Goal: Information Seeking & Learning: Learn about a topic

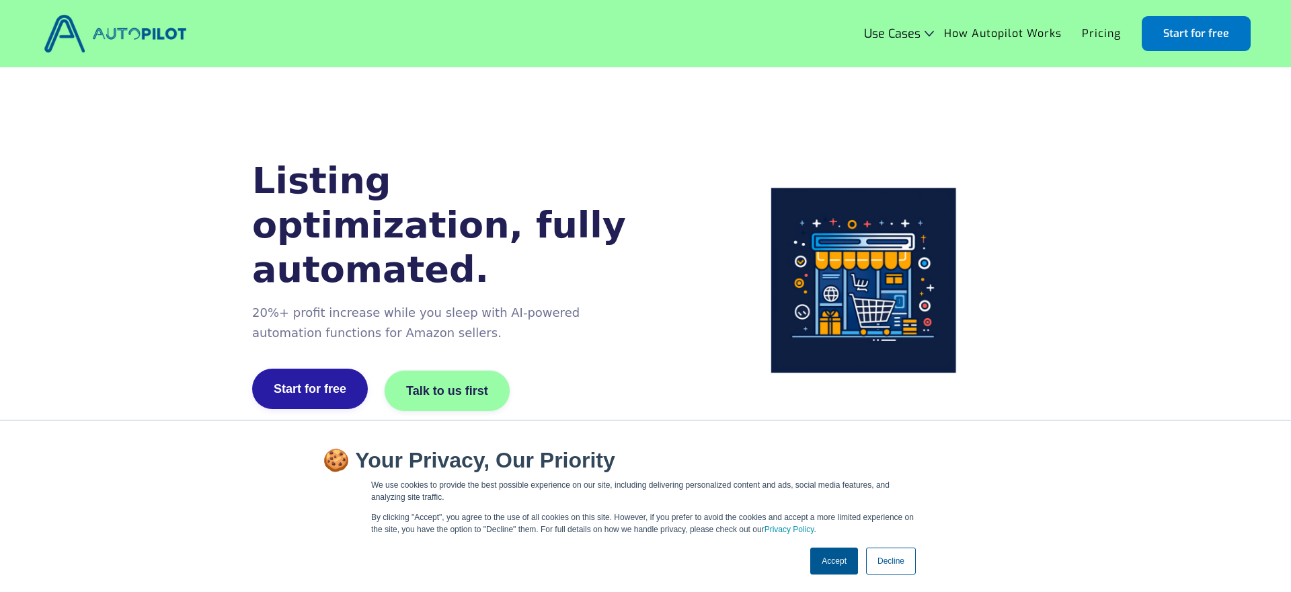
click at [311, 375] on link "Start for free" at bounding box center [310, 388] width 116 height 40
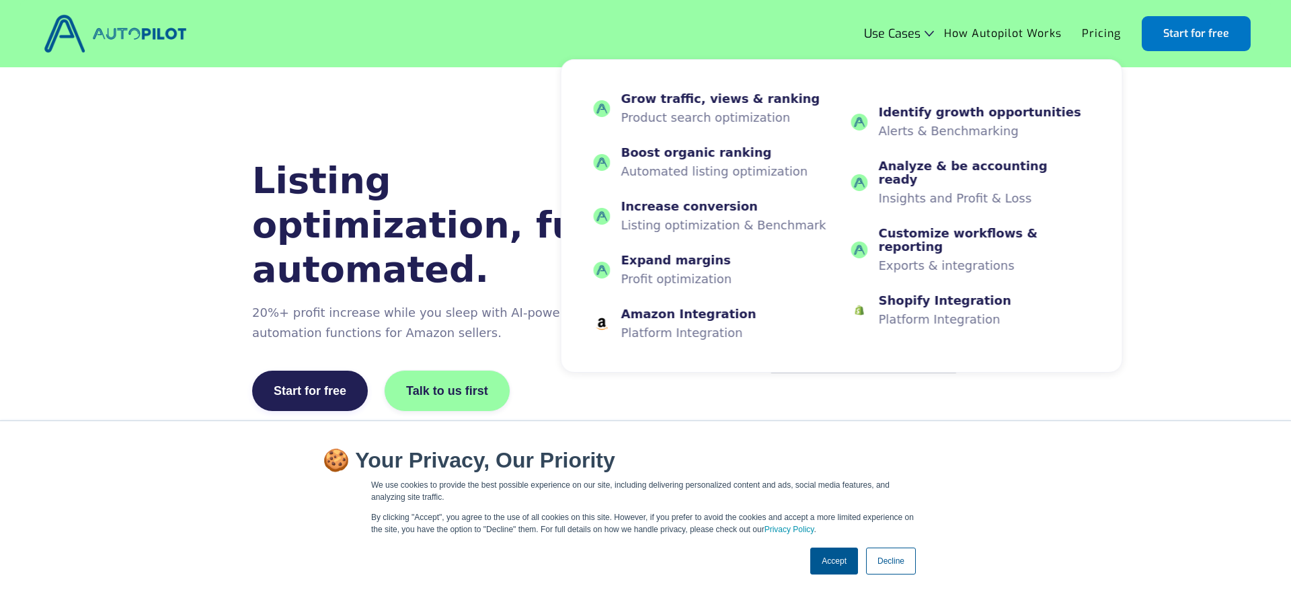
click at [918, 28] on div "Use Cases" at bounding box center [892, 33] width 56 height 13
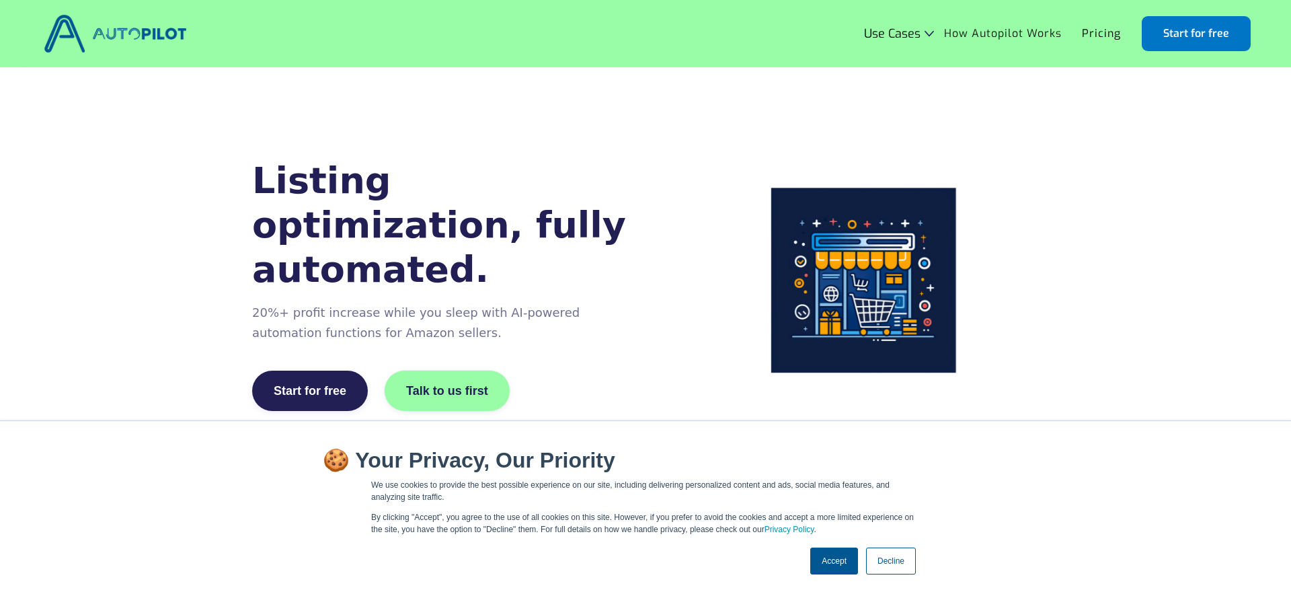
click at [998, 29] on link "How Autopilot Works" at bounding box center [1003, 34] width 138 height 26
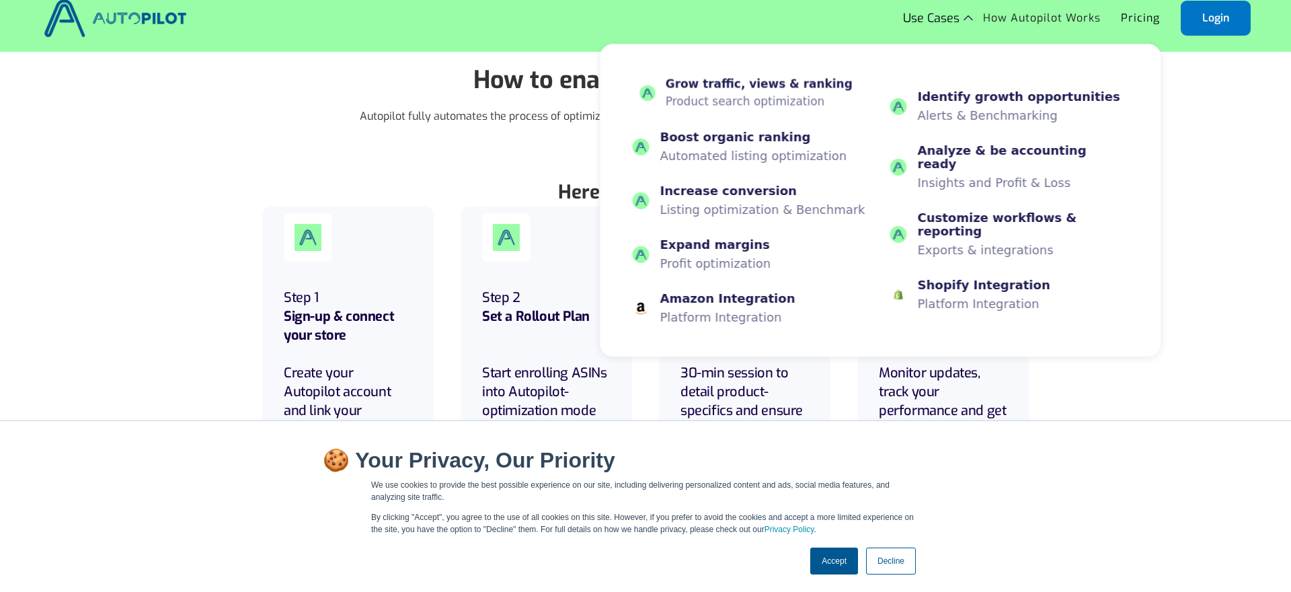
scroll to position [18, 0]
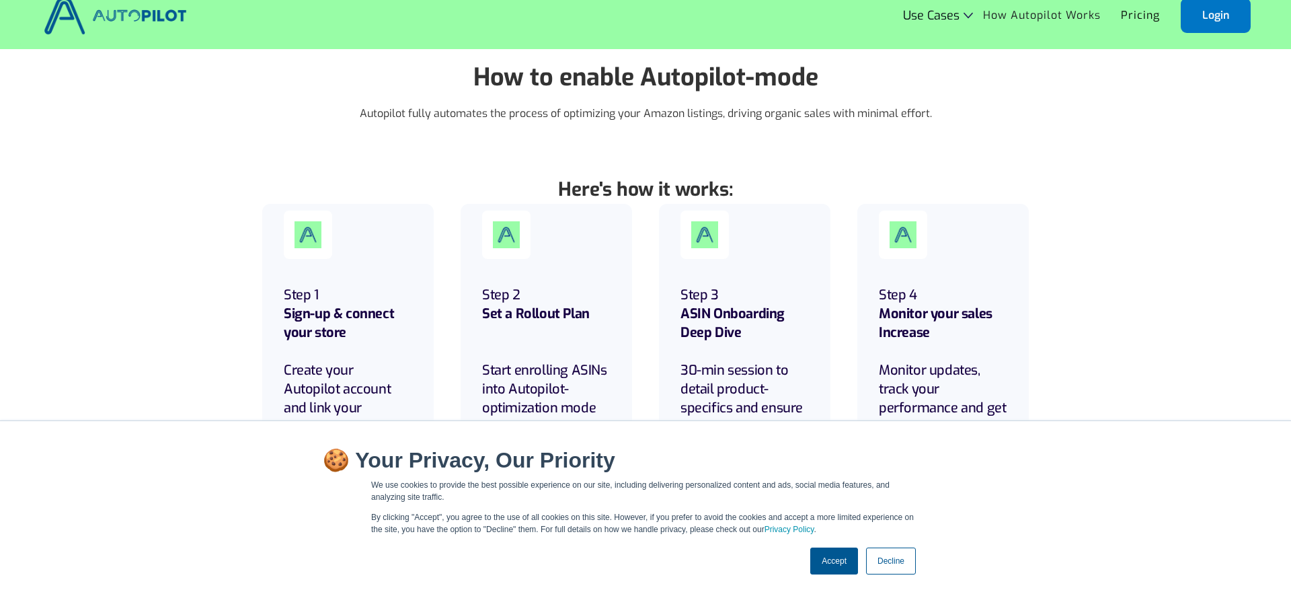
click at [831, 553] on link "Accept" at bounding box center [834, 560] width 48 height 27
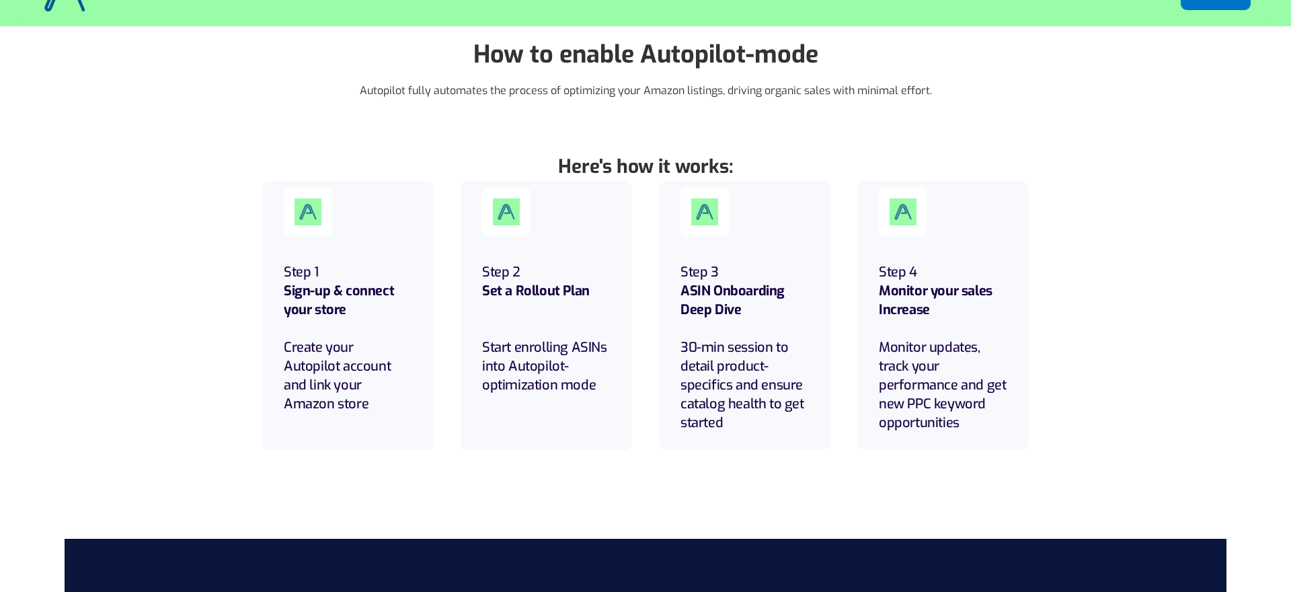
scroll to position [0, 0]
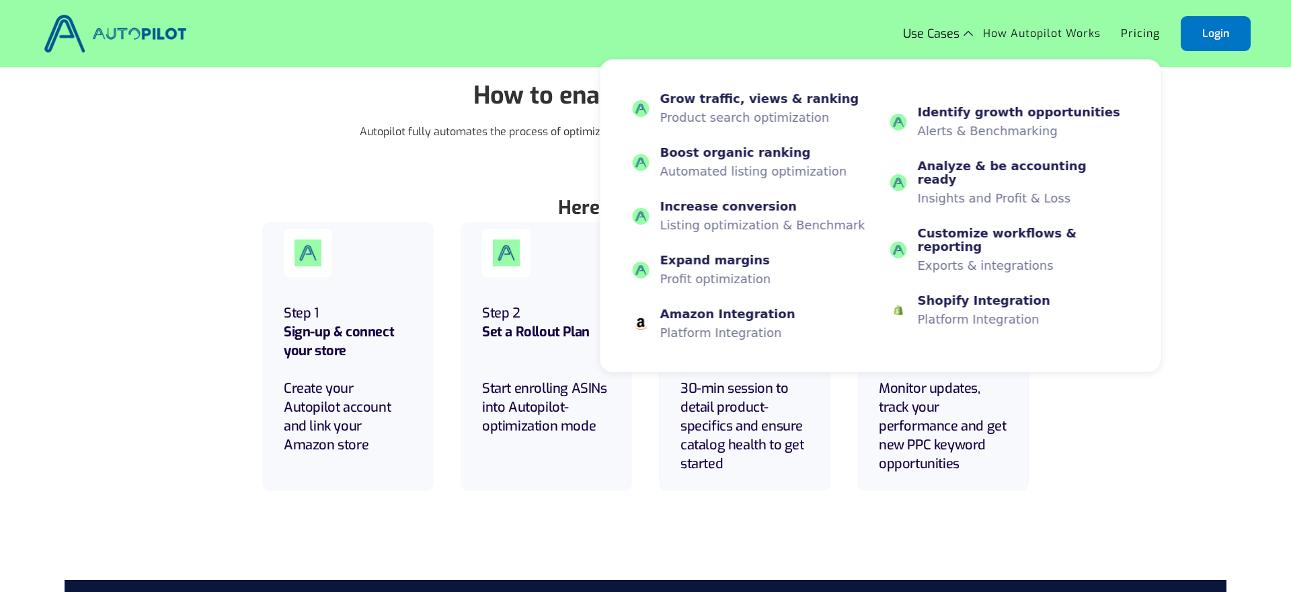
click at [941, 38] on div "Use Cases" at bounding box center [931, 33] width 56 height 13
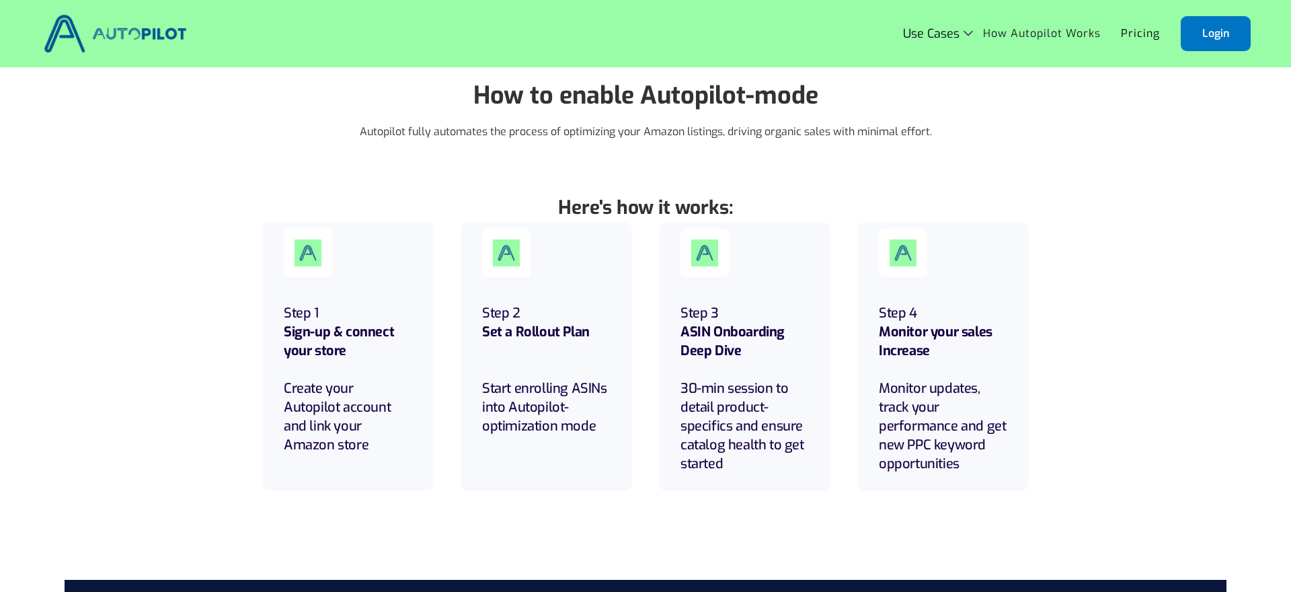
click at [941, 38] on div "Use Cases" at bounding box center [931, 33] width 56 height 13
click at [1152, 35] on link "Pricing" at bounding box center [1140, 34] width 59 height 26
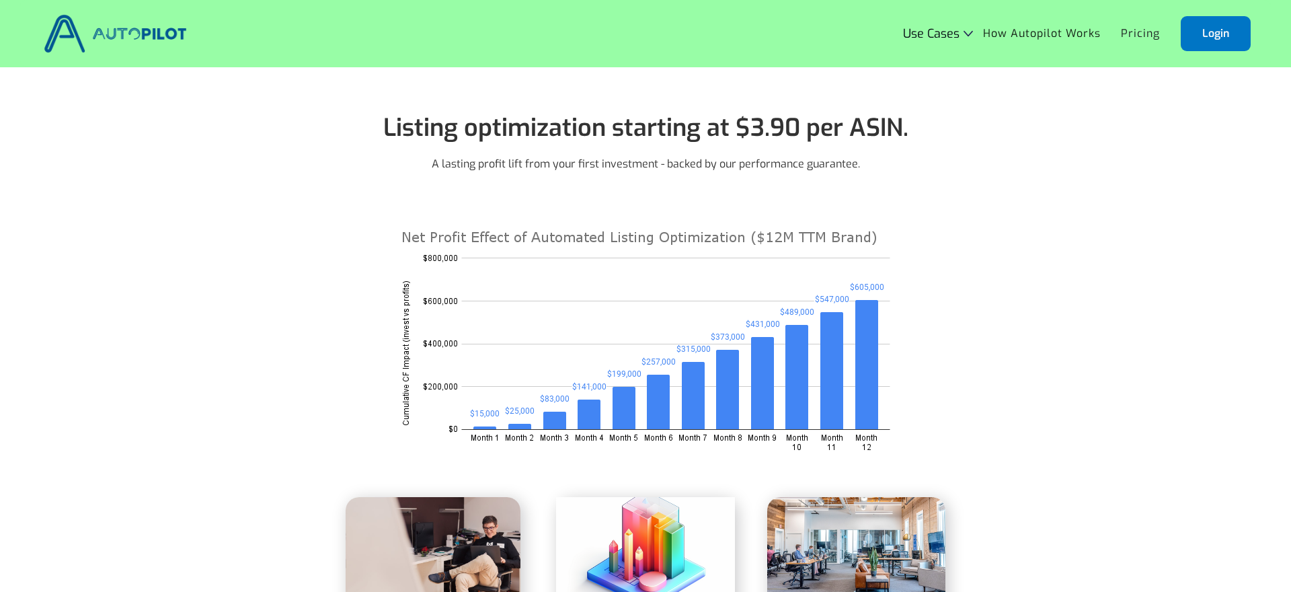
scroll to position [1, 0]
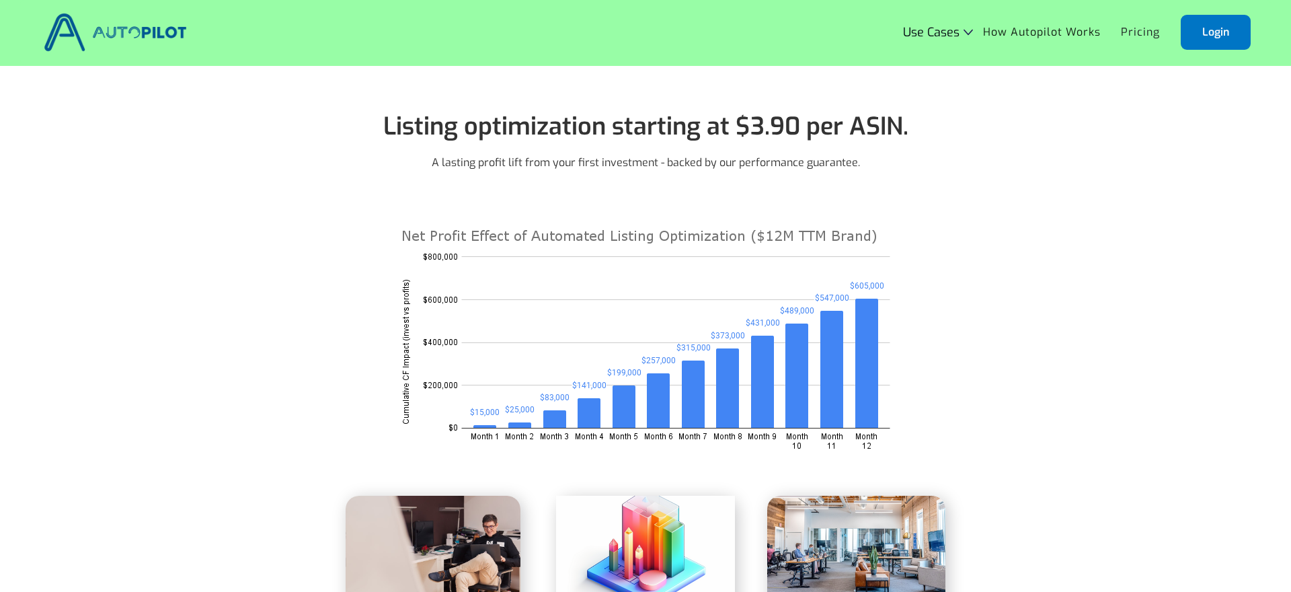
click at [1014, 28] on link "How Autopilot Works" at bounding box center [1042, 32] width 138 height 26
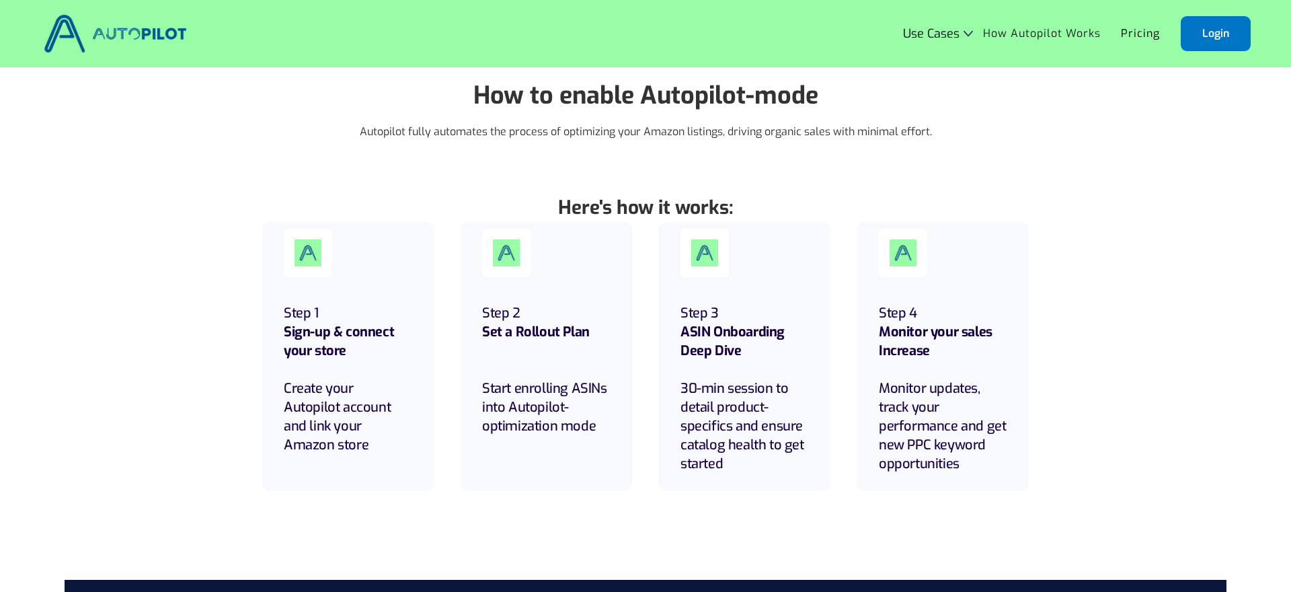
click at [946, 31] on div "Use Cases" at bounding box center [931, 33] width 56 height 13
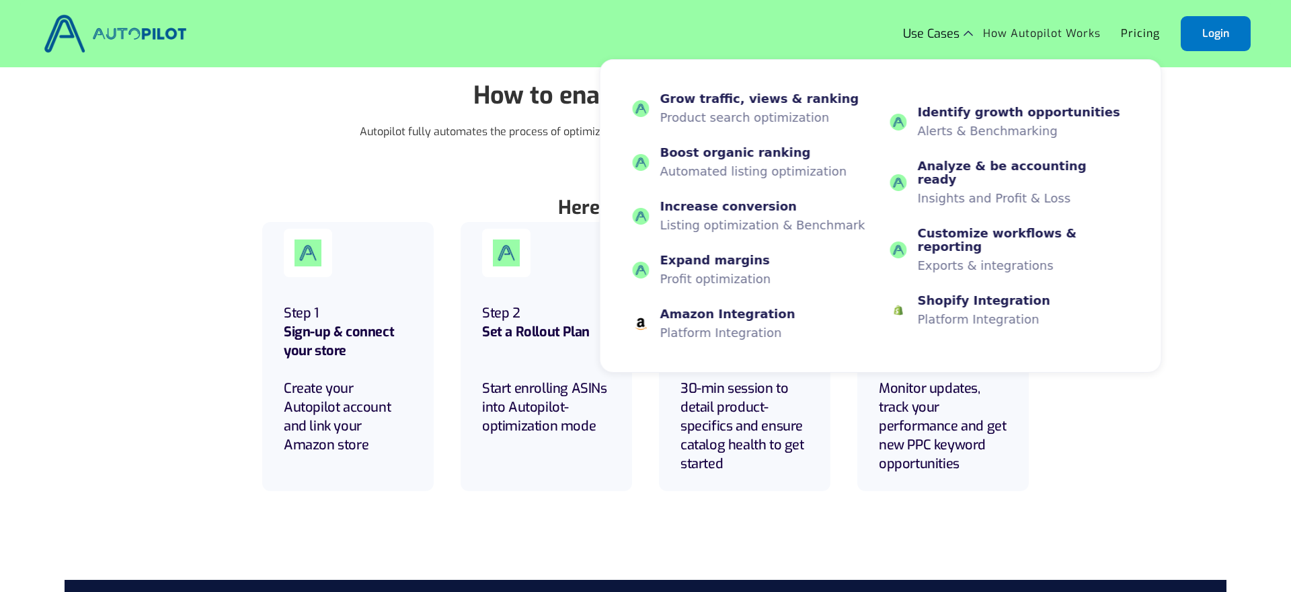
click at [952, 28] on div "Use Cases" at bounding box center [931, 33] width 56 height 13
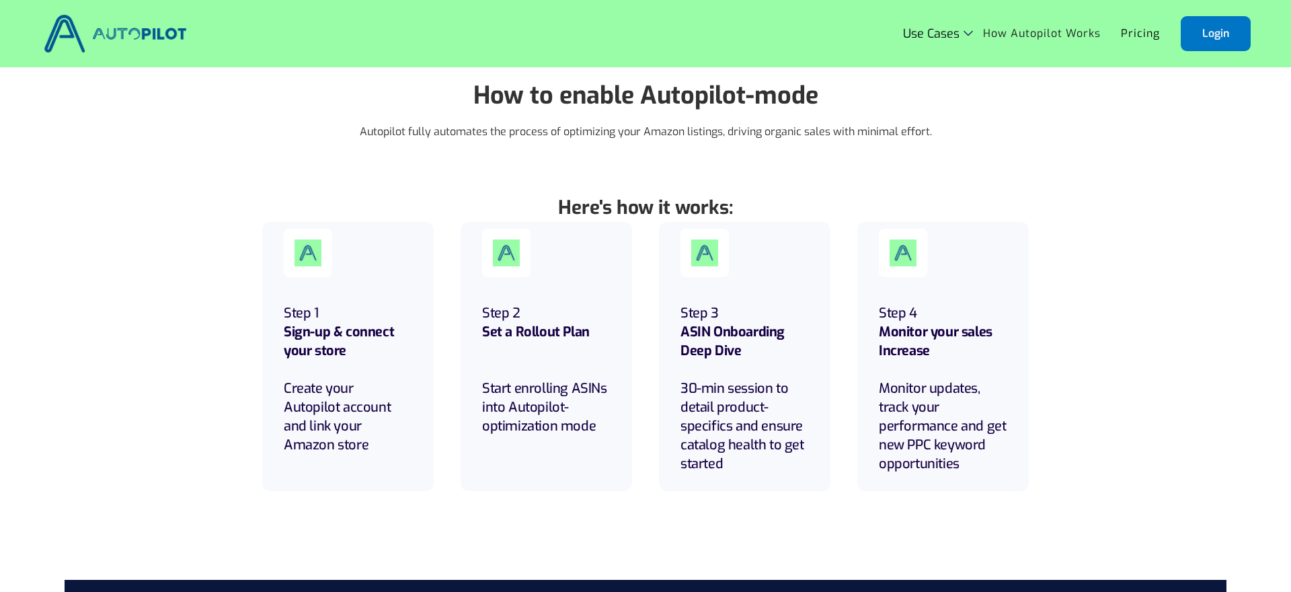
click at [951, 28] on div "Use Cases" at bounding box center [931, 33] width 56 height 13
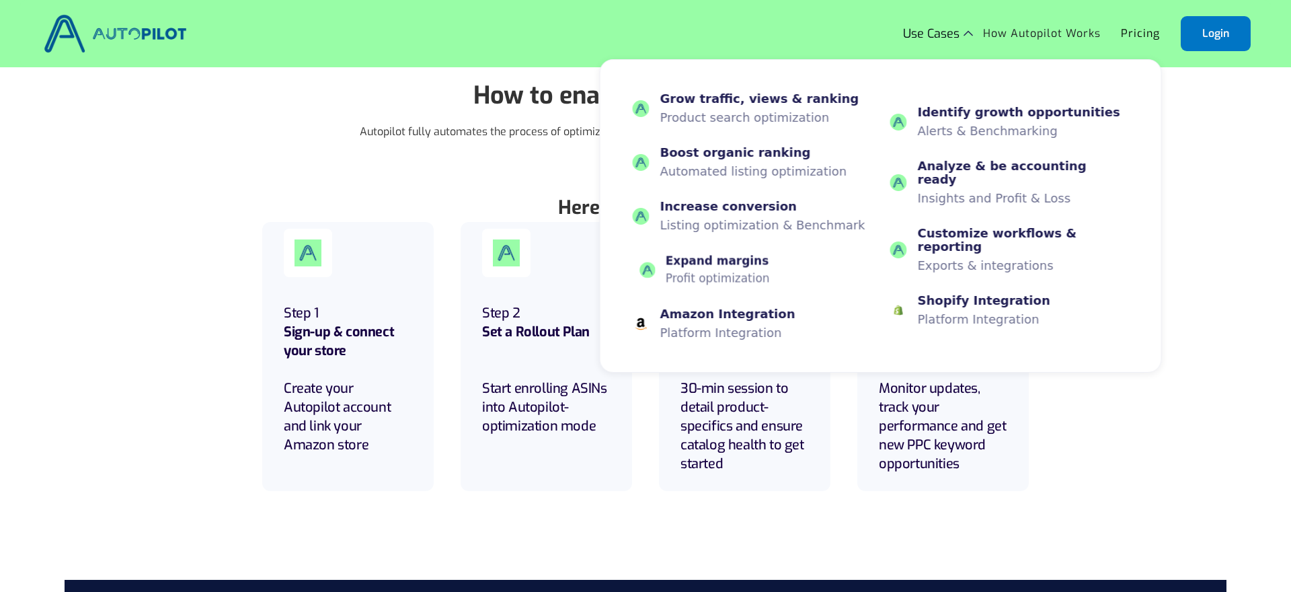
click at [721, 263] on div "Expand margins" at bounding box center [717, 260] width 104 height 13
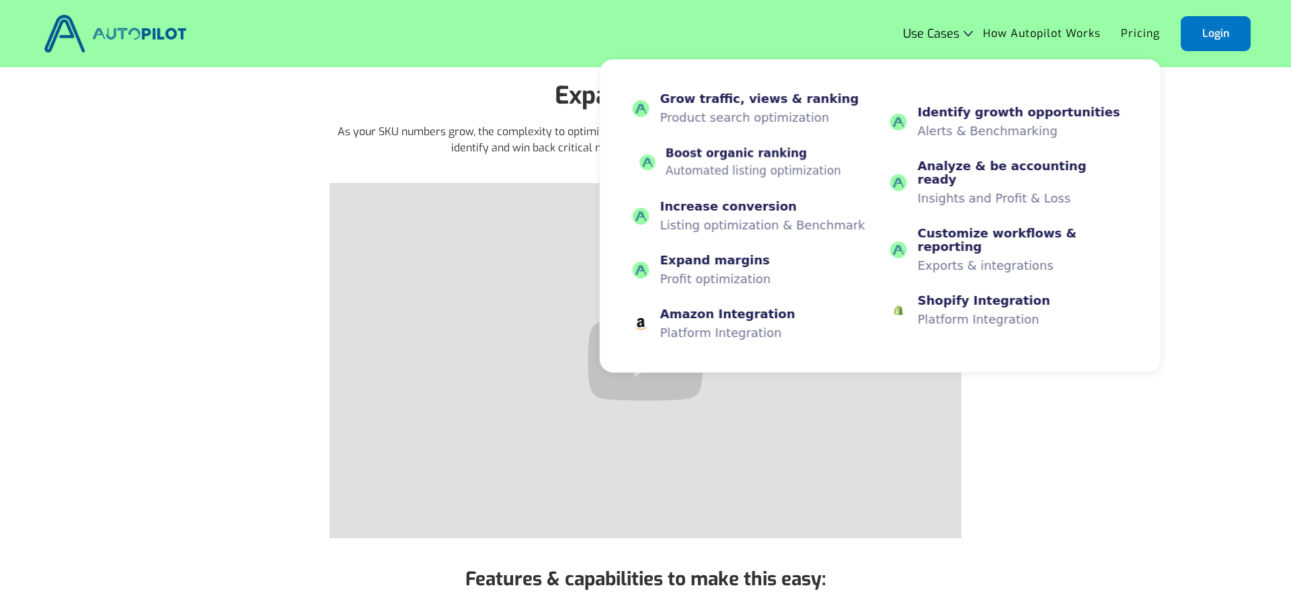
click at [721, 149] on div "Boost organic ranking" at bounding box center [752, 153] width 175 height 13
